Goal: Task Accomplishment & Management: Manage account settings

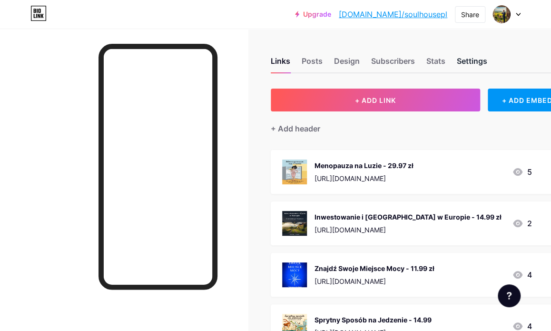
click at [470, 63] on div "Settings" at bounding box center [472, 63] width 30 height 17
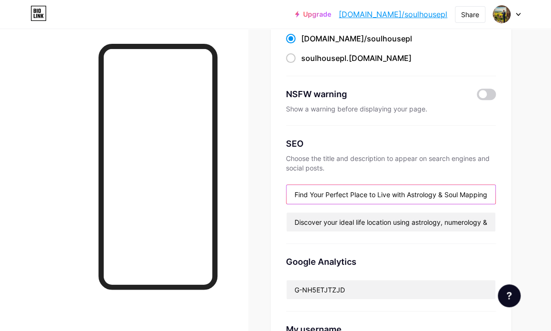
scroll to position [0, 1]
drag, startPoint x: 294, startPoint y: 191, endPoint x: 549, endPoint y: 185, distance: 254.8
click at [549, 185] on div "Links Posts Design Subscribers Stats Settings Preferred link This is an aesthet…" at bounding box center [275, 295] width 551 height 743
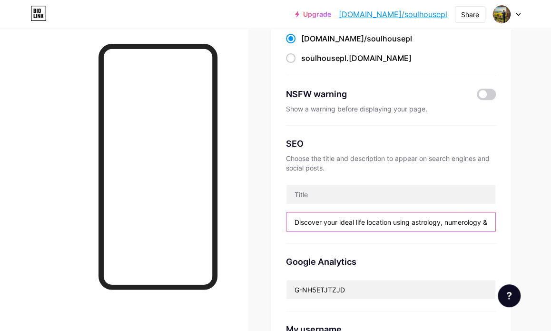
scroll to position [0, 299]
drag, startPoint x: 291, startPoint y: 222, endPoint x: 563, endPoint y: 219, distance: 271.9
click at [551, 219] on html "Upgrade bio.link/soulho... bio.link/soulhousepl Share Switch accounts SoulHouse…" at bounding box center [275, 298] width 551 height 806
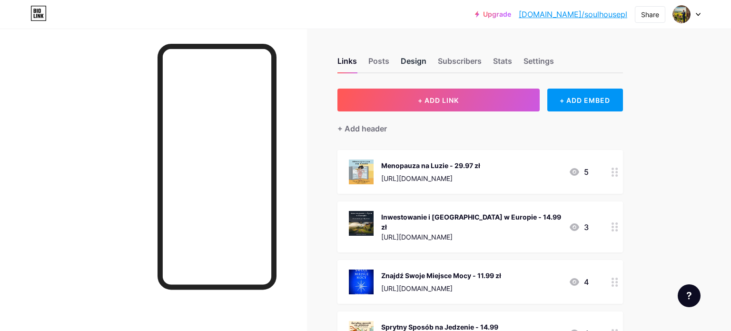
click at [407, 66] on div "Design" at bounding box center [414, 63] width 26 height 17
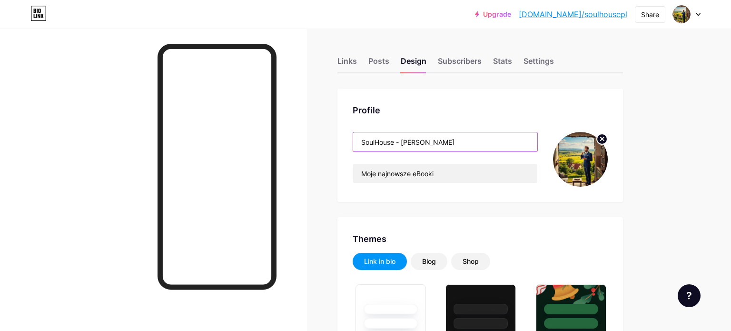
drag, startPoint x: 463, startPoint y: 144, endPoint x: 424, endPoint y: 143, distance: 39.0
click at [393, 143] on input "SoulHouse - [PERSON_NAME]" at bounding box center [445, 141] width 184 height 19
type input "#000000"
type input "#4fc80e"
type input "#ffffff"
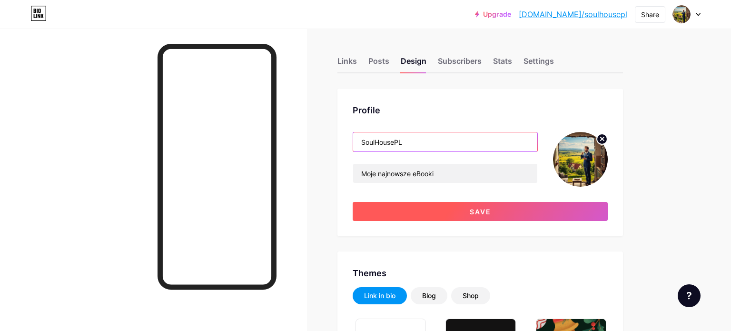
type input "SoulHousePL"
click at [537, 214] on button "Save" at bounding box center [480, 211] width 255 height 19
type input "#ffffff"
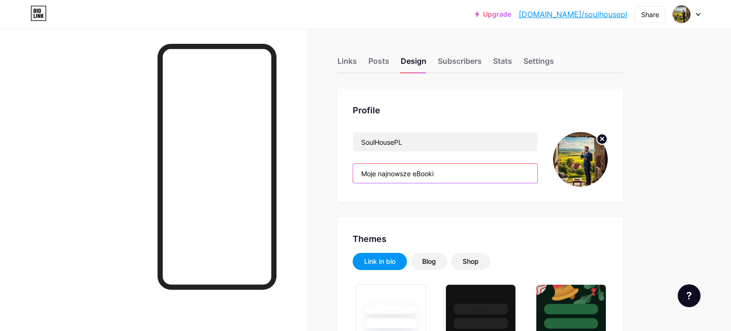
drag, startPoint x: 445, startPoint y: 174, endPoint x: 299, endPoint y: 177, distance: 146.2
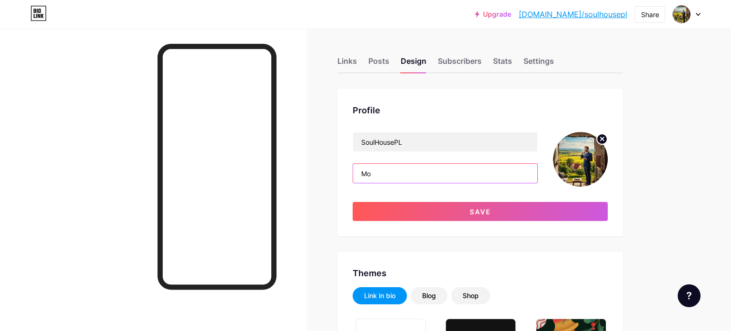
type input "M"
type input "Zajmuję się zaawansowaną pracą z energiami. Potrzebujesz"
drag, startPoint x: 360, startPoint y: 171, endPoint x: 660, endPoint y: 141, distance: 300.9
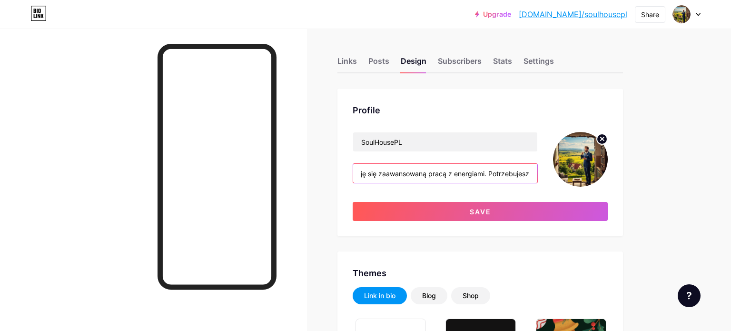
paste input "Twoja przestrzeń, Twoja energia. ✨ Wyznaczam osobiste mapy mocy (astrokartograf…"
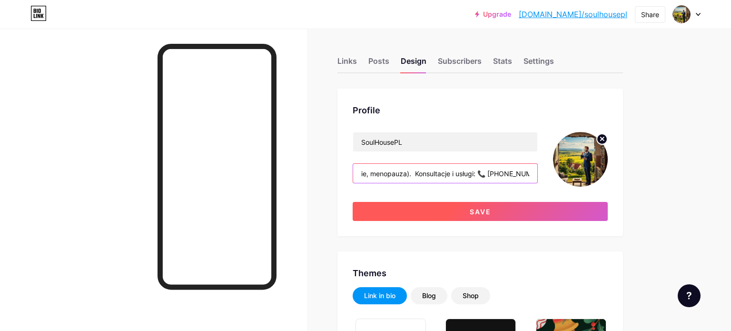
type input "Twoja przestrzeń, Twoja energia. ✨ Wyznaczam osobiste mapy mocy (astrokartograf…"
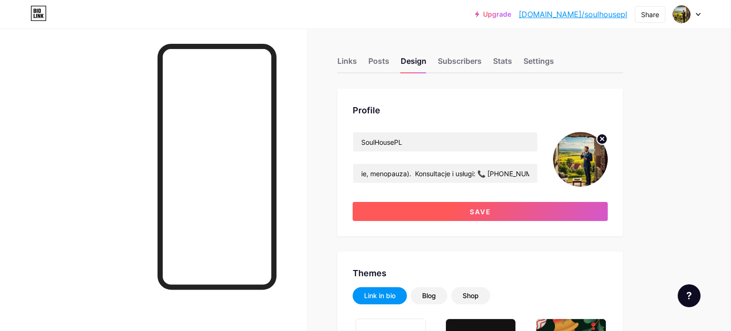
click at [535, 209] on button "Save" at bounding box center [480, 211] width 255 height 19
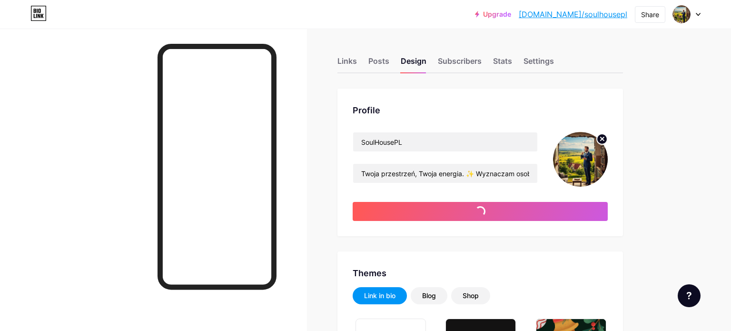
type input "#ffffff"
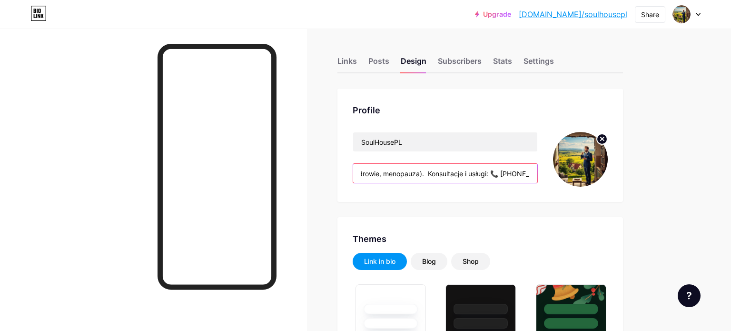
scroll to position [0, 639]
drag, startPoint x: 520, startPoint y: 174, endPoint x: 582, endPoint y: 162, distance: 63.1
click at [582, 162] on div "SoulHousePL Twoja przestrzeń, Twoja energia. ✨ Wyznaczam osobiste mapy mocy (as…" at bounding box center [480, 159] width 255 height 55
click at [482, 174] on input "Twoja przestrzeń, Twoja energia. ✨ Wyznaczam osobiste mapy mocy (astrokartograf…" at bounding box center [445, 173] width 184 height 19
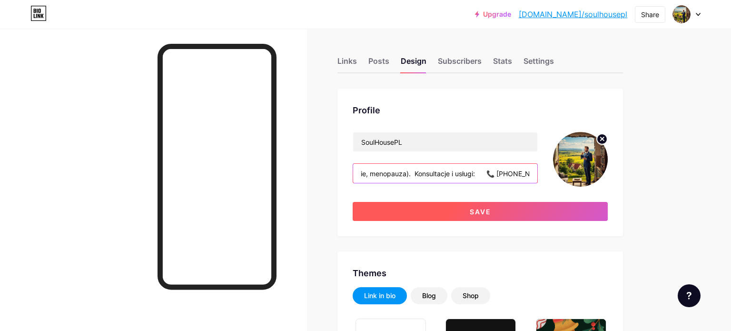
type input "Twoja przestrzeń, Twoja energia. ✨ Wyznaczam osobiste mapy mocy (astrokartograf…"
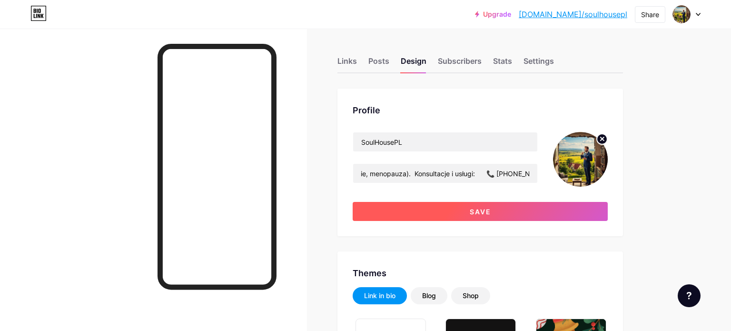
click at [470, 211] on span "Save" at bounding box center [480, 212] width 21 height 8
type input "#ffffff"
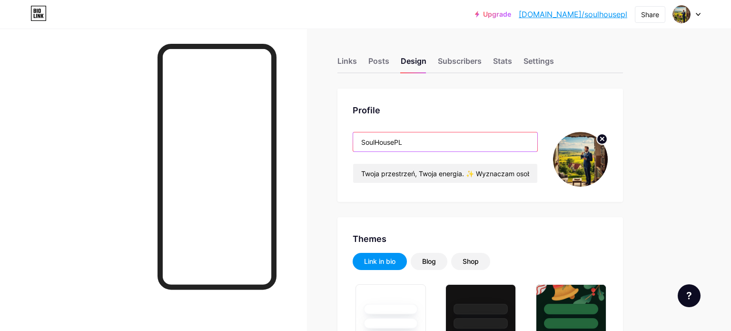
drag, startPoint x: 446, startPoint y: 140, endPoint x: 289, endPoint y: 142, distance: 157.1
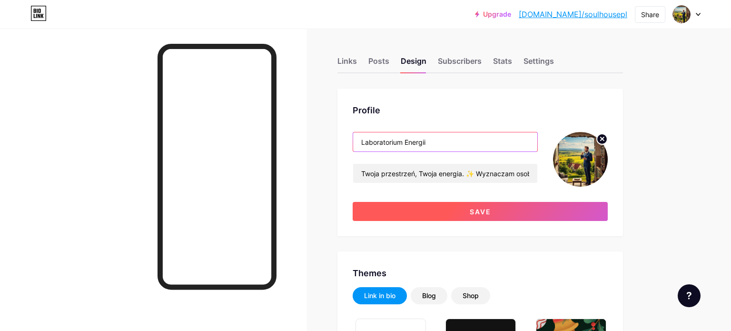
type input "Laboratorium Energii"
click at [434, 206] on button "Save" at bounding box center [480, 211] width 255 height 19
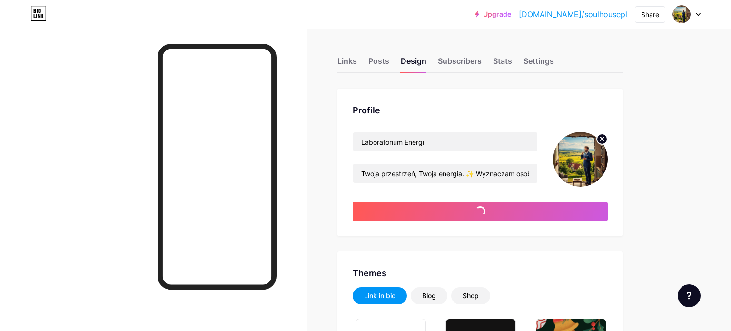
type input "#ffffff"
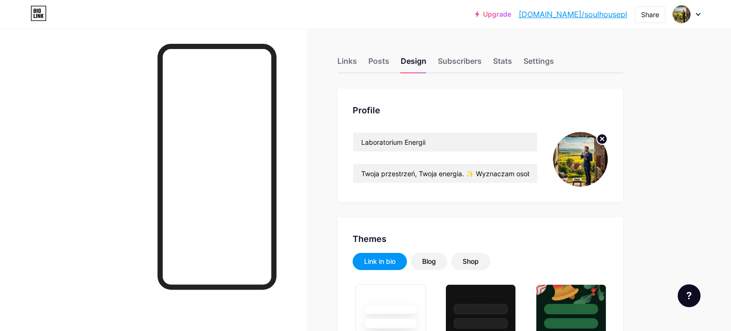
click at [604, 138] on circle at bounding box center [602, 139] width 10 height 10
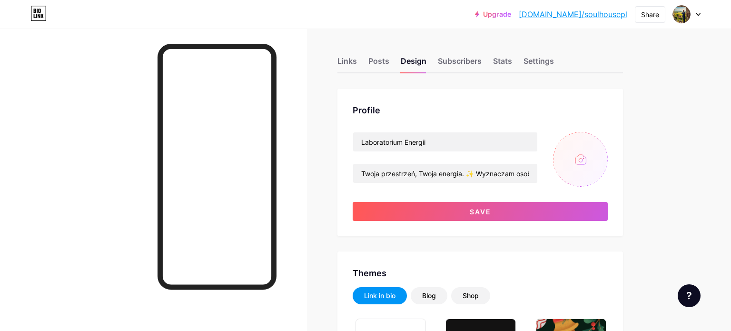
click at [582, 159] on input "file" at bounding box center [580, 159] width 55 height 55
type input "C:\fakepath\i need picture about relocation and numerologic 1200 x 630 px Astro…"
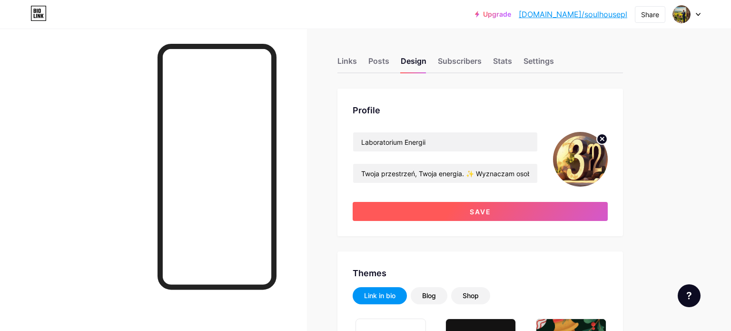
click at [542, 214] on button "Save" at bounding box center [480, 211] width 255 height 19
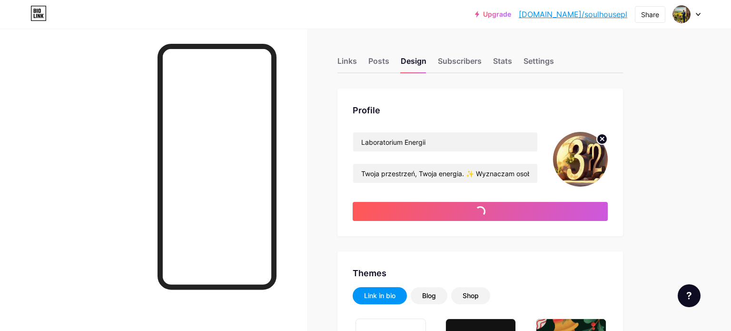
type input "#ffffff"
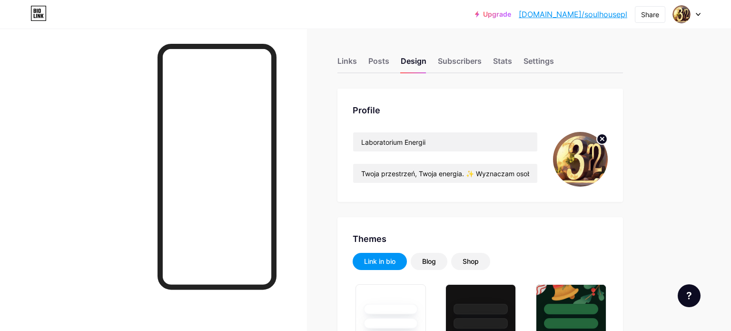
click at [77, 147] on div at bounding box center [153, 194] width 307 height 331
click at [353, 61] on div "Links" at bounding box center [348, 63] width 20 height 17
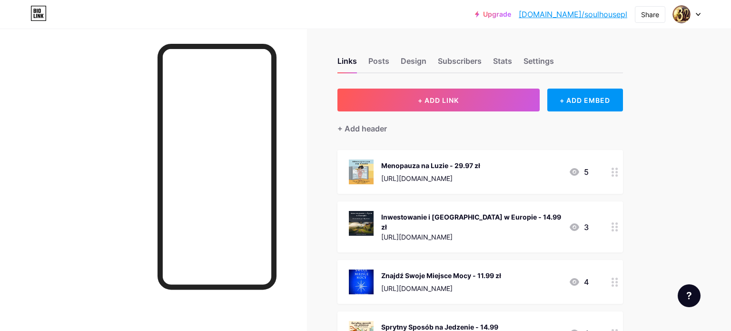
click at [532, 171] on div "Menopauza na Luzie - 29.97 zł [URL][DOMAIN_NAME] 5" at bounding box center [469, 171] width 240 height 25
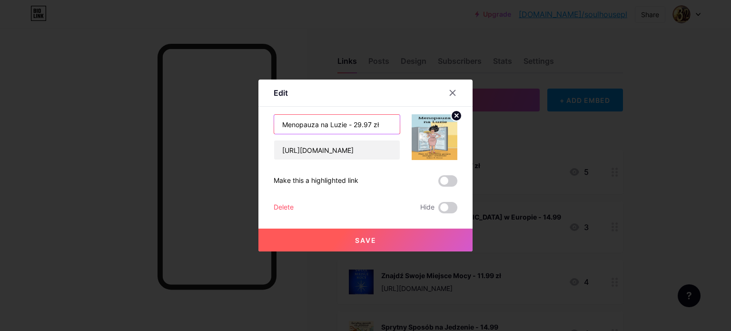
drag, startPoint x: 381, startPoint y: 125, endPoint x: 350, endPoint y: 125, distance: 31.4
click at [350, 125] on input "Menopauza na Luzie - 29.97 zł" at bounding box center [337, 124] width 126 height 19
type input "Menopauza na Luzie"
click at [366, 239] on span "Save" at bounding box center [365, 240] width 21 height 8
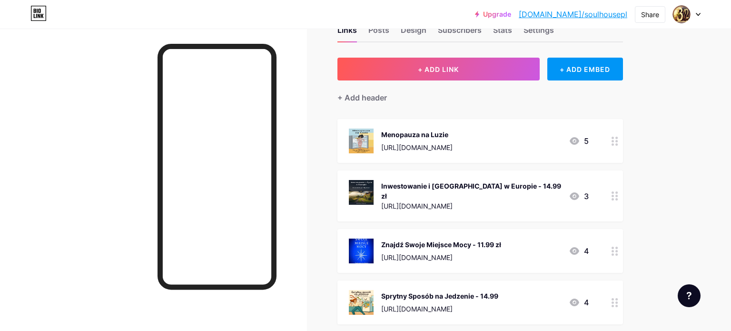
scroll to position [36, 0]
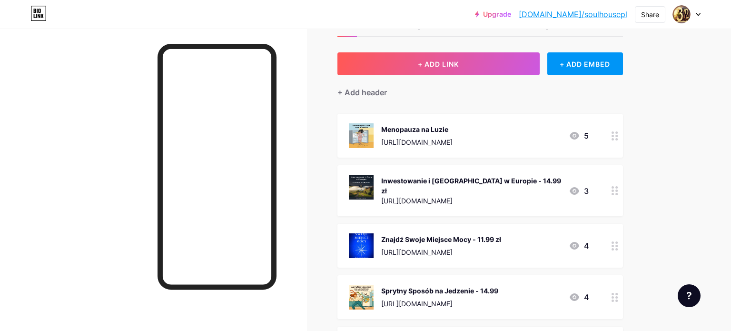
click at [529, 182] on div "Inwestowanie i [GEOGRAPHIC_DATA] w Europie - 14.99 zł [URL][DOMAIN_NAME] 3" at bounding box center [469, 191] width 240 height 32
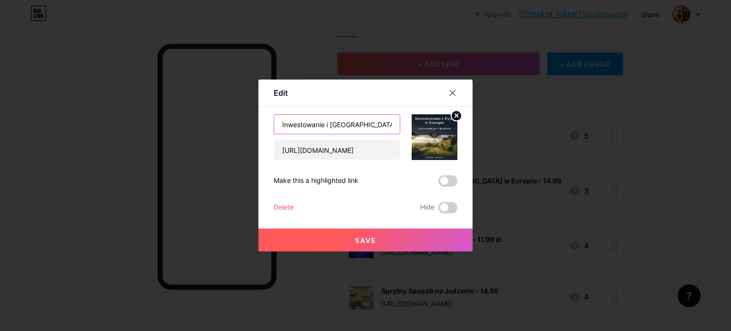
scroll to position [0, 19]
drag, startPoint x: 386, startPoint y: 125, endPoint x: 423, endPoint y: 124, distance: 37.2
click at [423, 124] on div "Inwestowanie i [GEOGRAPHIC_DATA] w Europie - 14.99 zł [URL][DOMAIN_NAME]" at bounding box center [366, 137] width 184 height 46
type input "Inwestowanie i [GEOGRAPHIC_DATA] w [GEOGRAPHIC_DATA]"
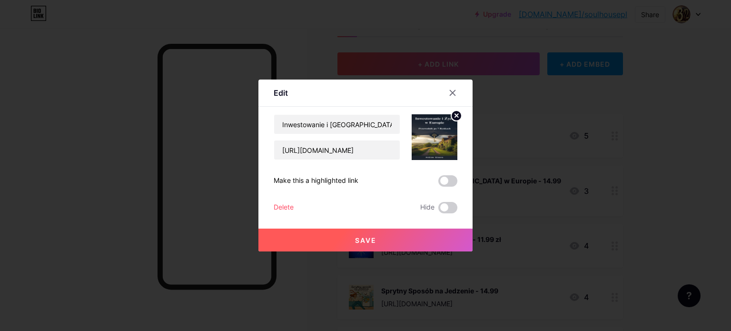
click at [366, 242] on span "Save" at bounding box center [365, 240] width 21 height 8
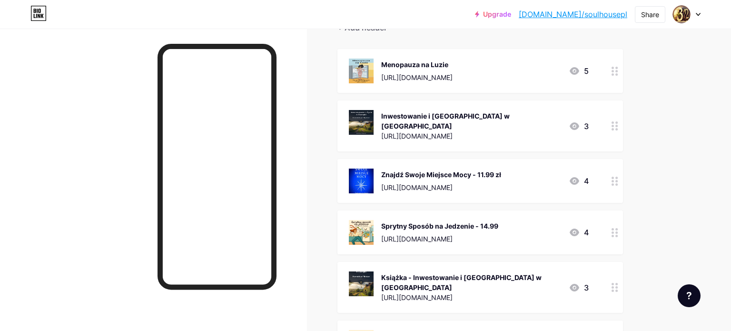
scroll to position [110, 0]
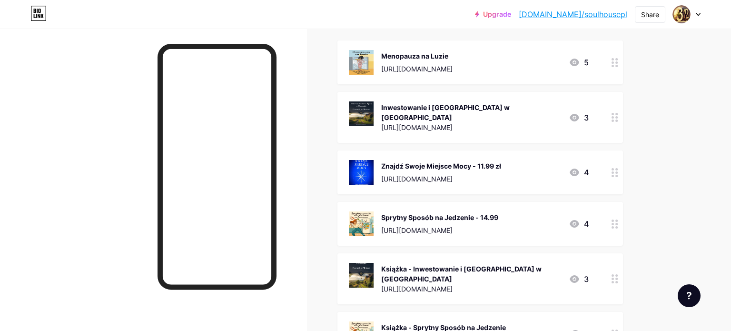
click at [467, 162] on div "Znajdź Swoje Miejsce Mocy - 11.99 zł" at bounding box center [441, 166] width 120 height 10
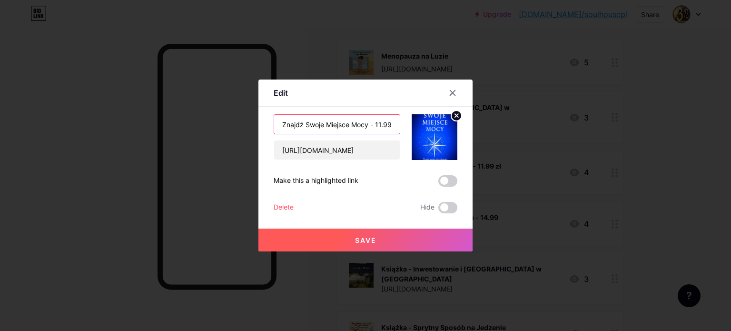
click at [377, 120] on input "Znajdź Swoje Miejsce Mocy - 11.99 zł" at bounding box center [337, 124] width 126 height 19
drag, startPoint x: 384, startPoint y: 122, endPoint x: 403, endPoint y: 122, distance: 19.5
click at [403, 122] on div "Znajdź Swoje Miejsce Mocy - 11.99 zł [URL][DOMAIN_NAME]" at bounding box center [366, 137] width 184 height 46
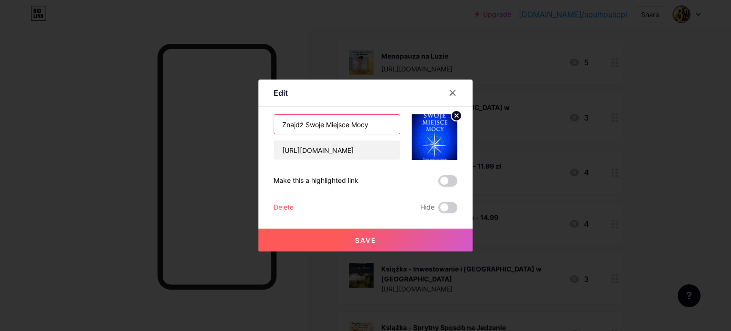
type input "Znajdź Swoje Miejsce Mocy"
click at [384, 238] on button "Save" at bounding box center [366, 240] width 214 height 23
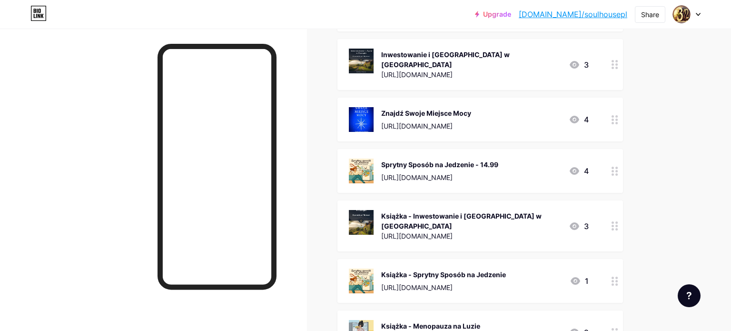
scroll to position [169, 0]
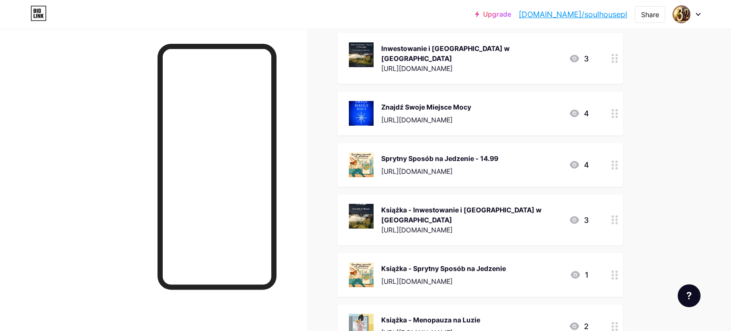
click at [460, 166] on div "[URL][DOMAIN_NAME]" at bounding box center [439, 171] width 117 height 10
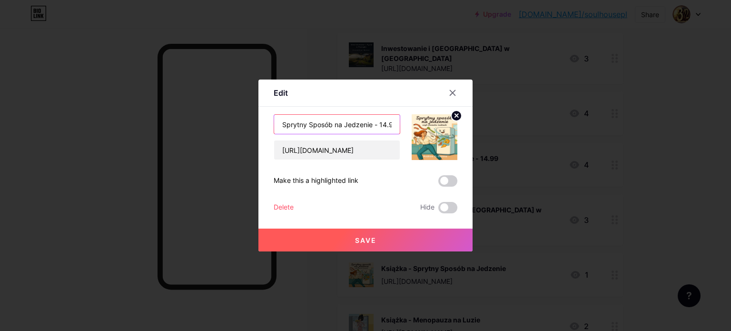
click at [378, 125] on input "Sprytny Sposób na Jedzenie - 14.99" at bounding box center [337, 124] width 126 height 19
drag, startPoint x: 373, startPoint y: 124, endPoint x: 409, endPoint y: 124, distance: 36.2
click at [409, 124] on div "Sprytny Sposób na Jedzenie - 14.99 [URL][DOMAIN_NAME]" at bounding box center [366, 137] width 184 height 46
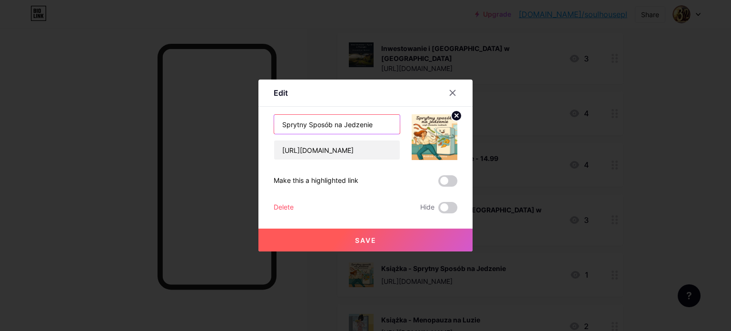
type input "Sprytny Sposób na Jedzenie"
click at [377, 241] on button "Save" at bounding box center [366, 240] width 214 height 23
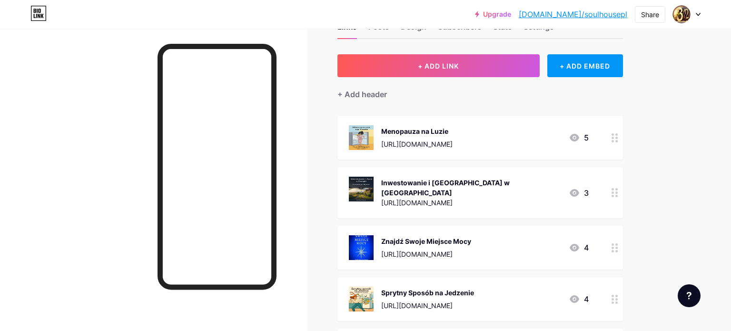
scroll to position [16, 0]
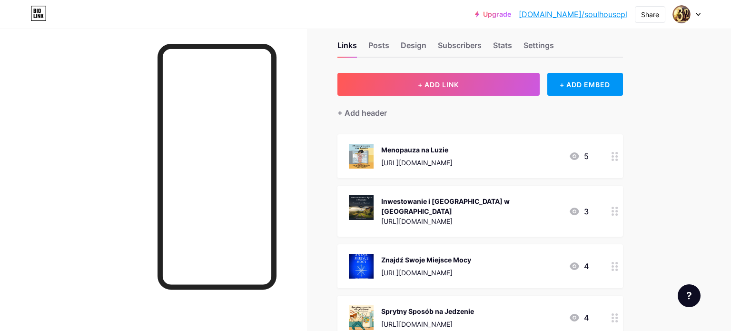
click at [120, 142] on div at bounding box center [153, 194] width 307 height 331
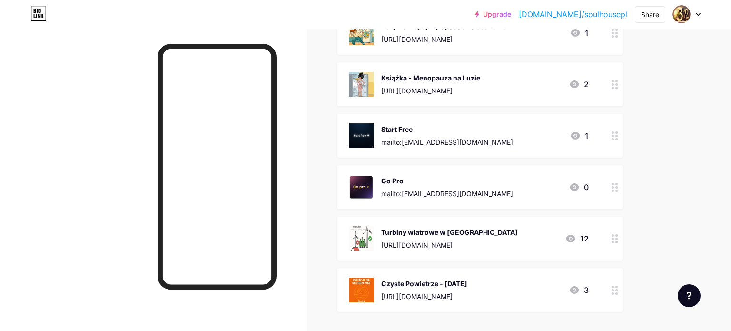
scroll to position [544, 0]
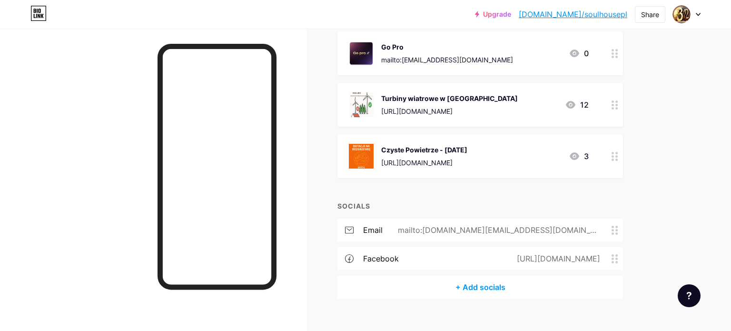
click at [474, 93] on div "Turbiny wiatrowe w [GEOGRAPHIC_DATA]" at bounding box center [449, 98] width 137 height 10
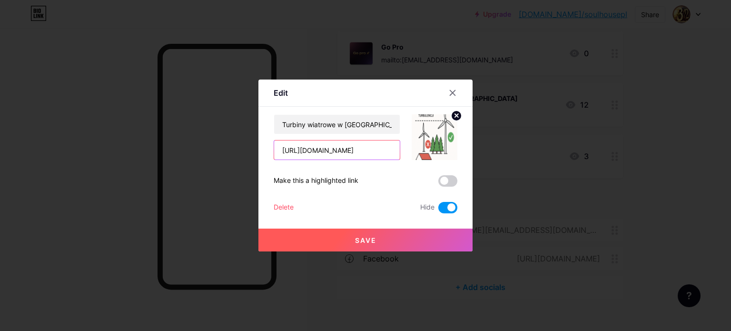
scroll to position [0, 59]
drag, startPoint x: 279, startPoint y: 150, endPoint x: 531, endPoint y: 151, distance: 251.9
click at [578, 144] on div "Edit Content YouTube Play YouTube video without leaving your page. ADD Vimeo Pl…" at bounding box center [365, 165] width 731 height 331
paste input "[DOMAIN_NAME][URL]"
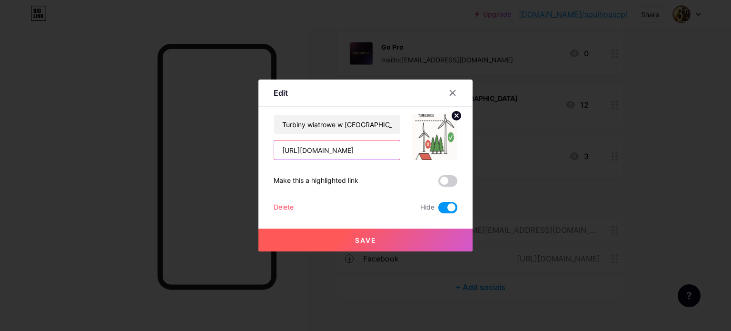
type input "[URL][DOMAIN_NAME]"
click at [400, 243] on button "Save" at bounding box center [366, 240] width 214 height 23
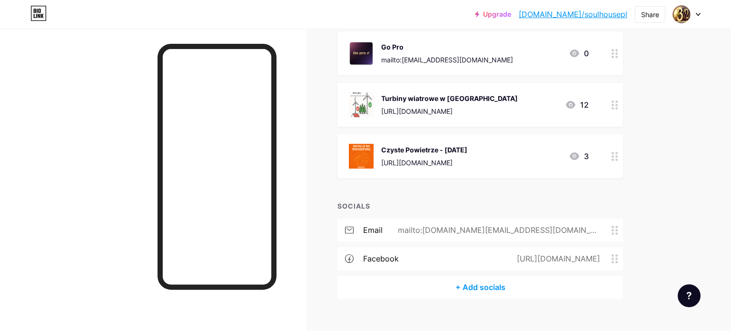
click at [471, 93] on div "Turbiny wiatrowe w [GEOGRAPHIC_DATA]" at bounding box center [449, 98] width 137 height 10
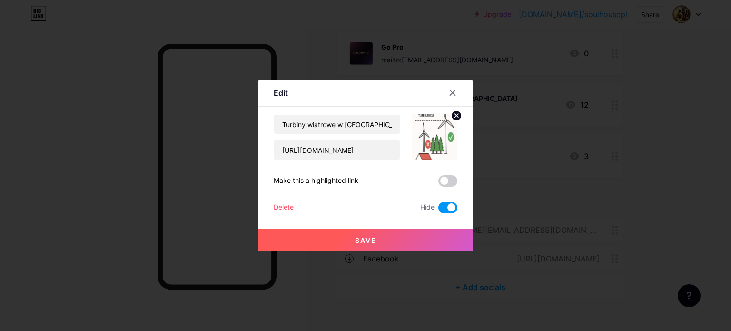
click at [445, 209] on span at bounding box center [447, 207] width 19 height 11
click at [438, 210] on input "checkbox" at bounding box center [438, 210] width 0 height 0
click at [405, 241] on button "Save" at bounding box center [366, 240] width 214 height 23
